Goal: Obtain resource: Download file/media

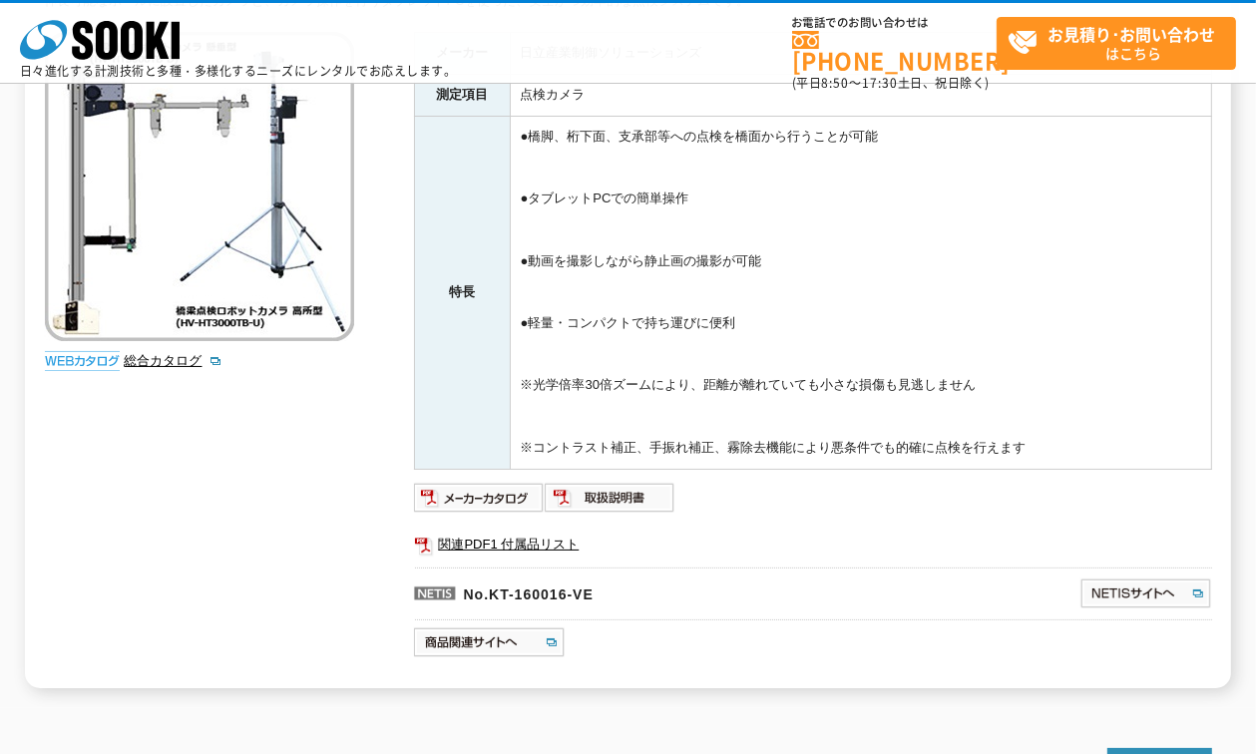
scroll to position [200, 0]
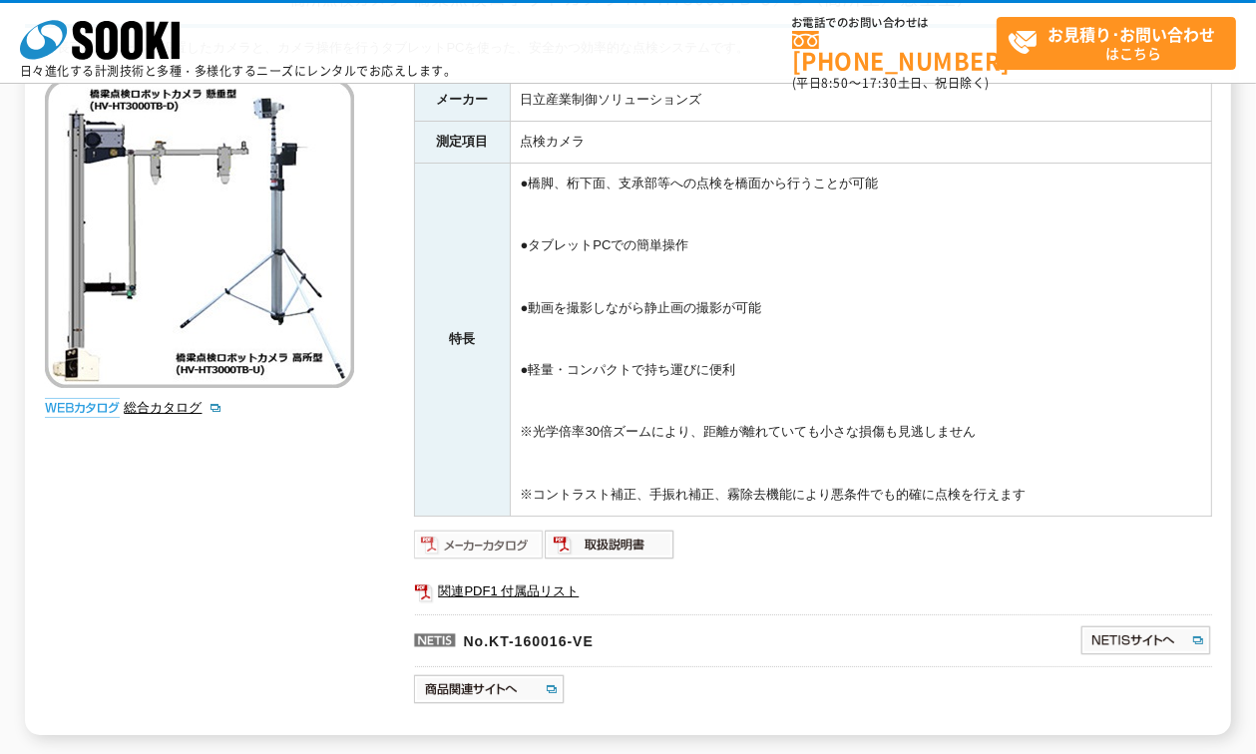
click at [523, 545] on img at bounding box center [479, 545] width 131 height 32
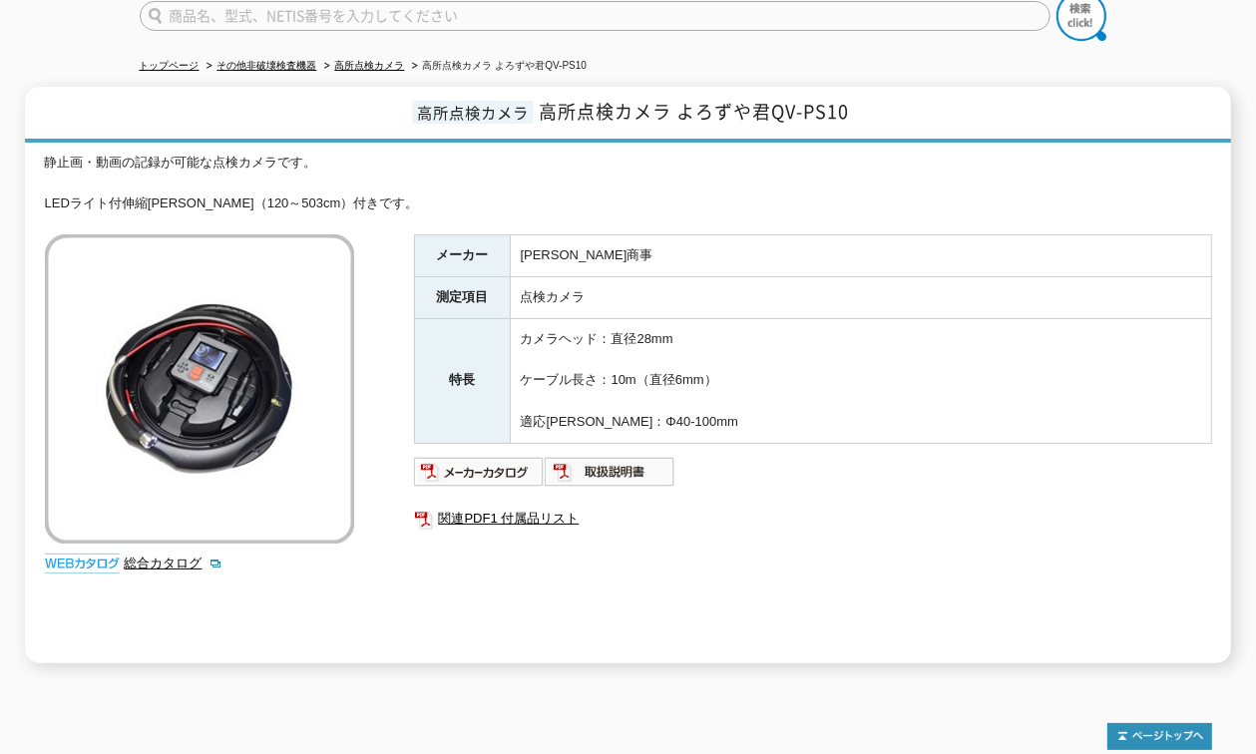
scroll to position [200, 0]
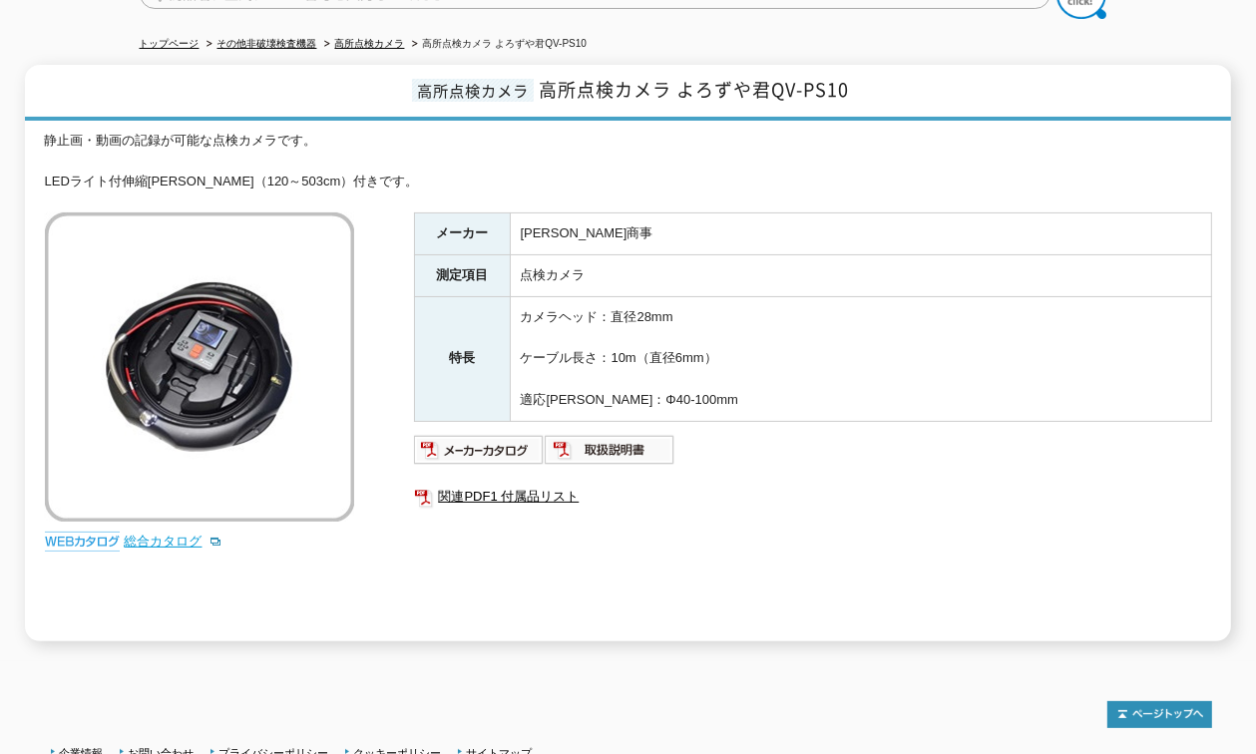
click at [179, 534] on link "総合カタログ" at bounding box center [174, 541] width 98 height 15
click at [519, 484] on link "関連PDF1 付属品リスト" at bounding box center [813, 497] width 798 height 26
click at [577, 434] on img at bounding box center [610, 450] width 131 height 32
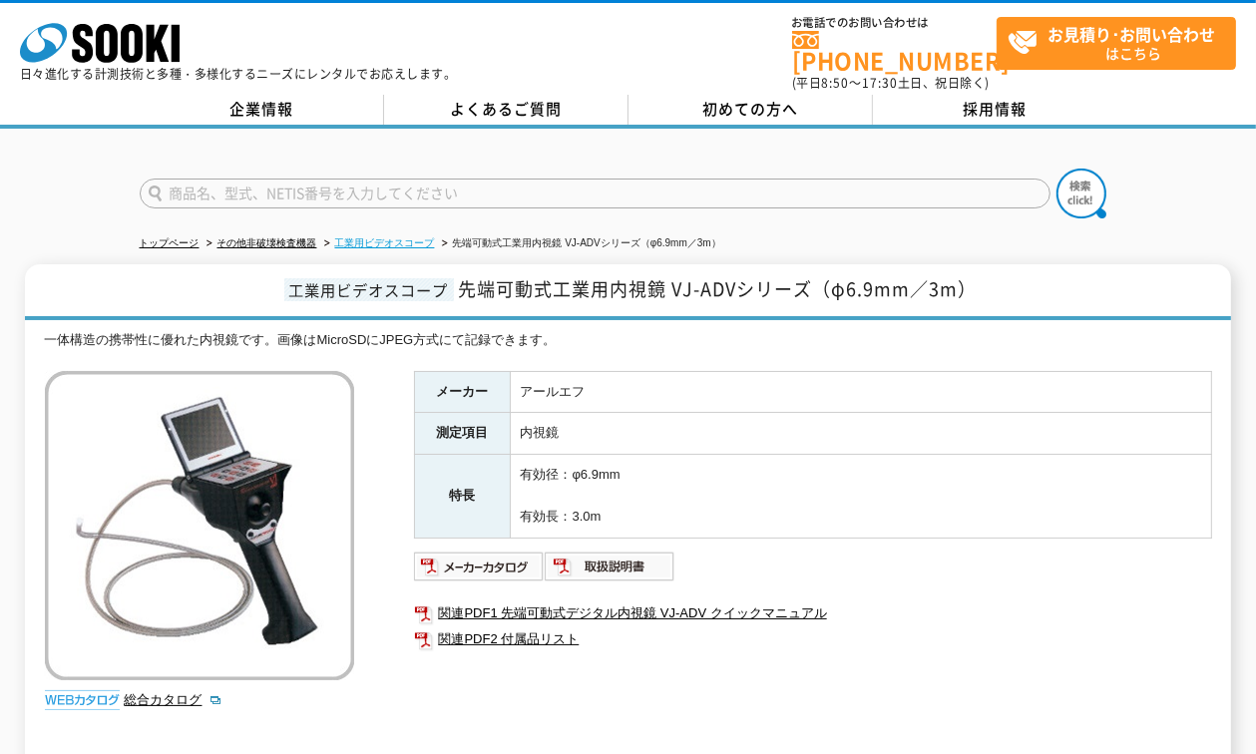
scroll to position [100, 0]
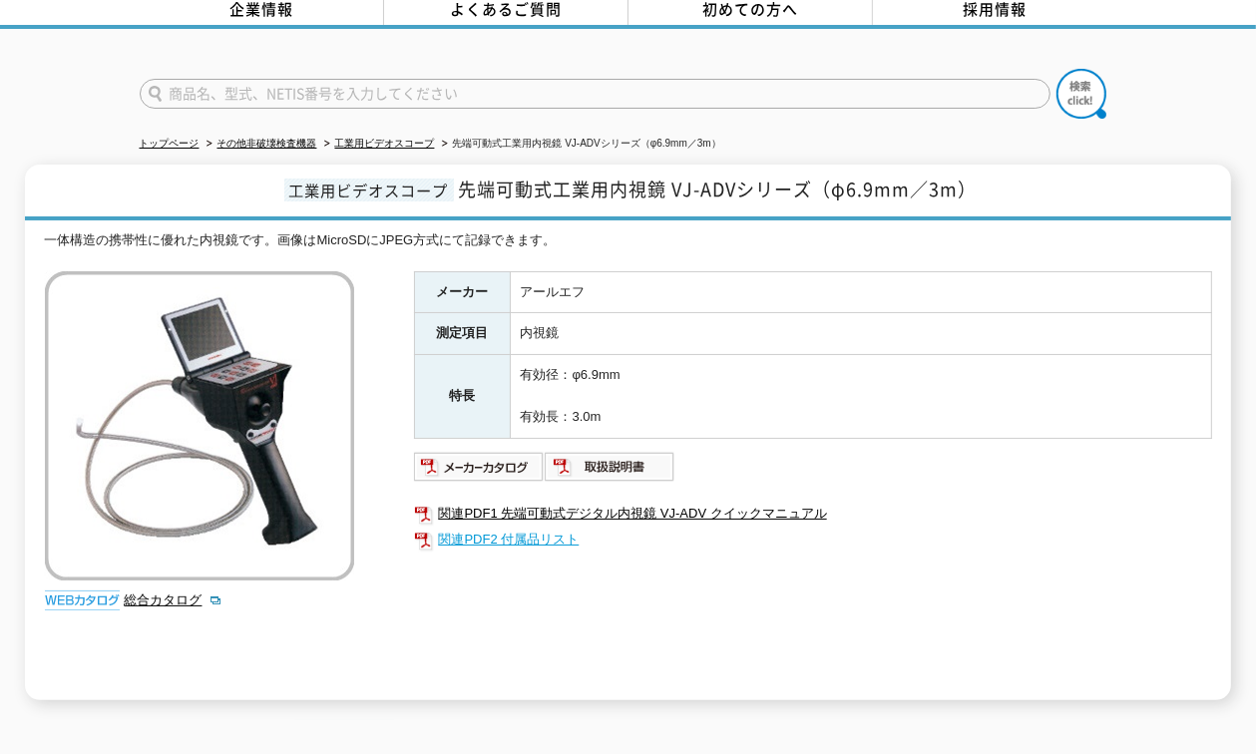
click at [543, 527] on link "関連PDF2 付属品リスト" at bounding box center [813, 540] width 798 height 26
